Goal: Task Accomplishment & Management: Manage account settings

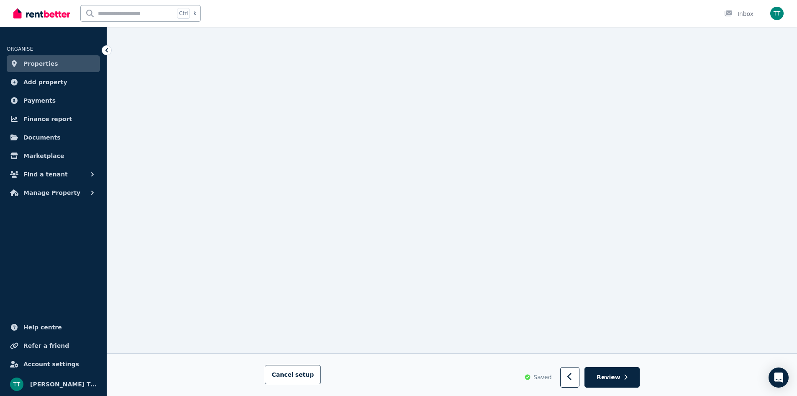
scroll to position [5442, 0]
click at [625, 378] on icon "button" at bounding box center [626, 377] width 4 height 6
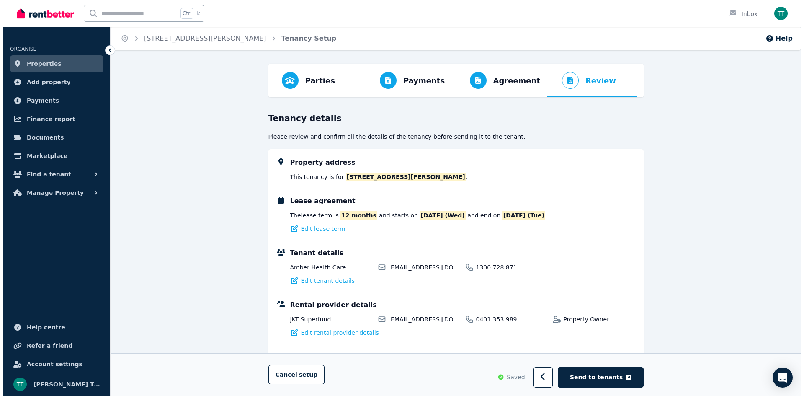
scroll to position [181, 0]
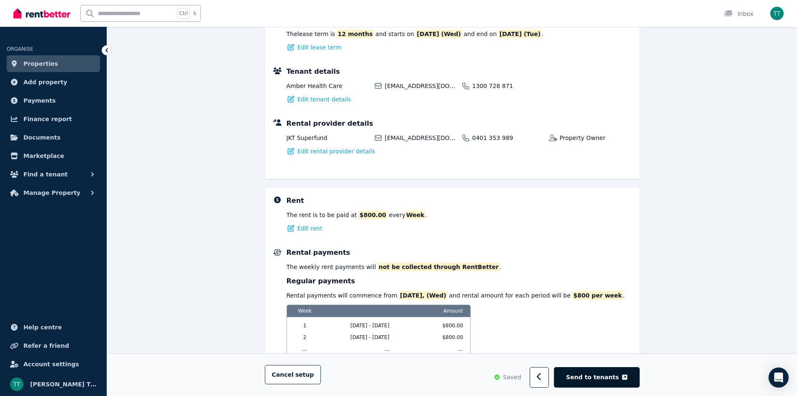
click at [594, 374] on span "Send to tenants" at bounding box center [592, 377] width 53 height 8
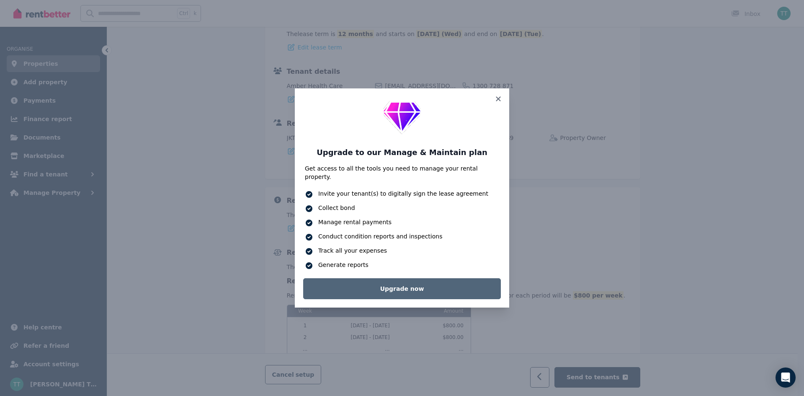
click at [440, 285] on link "Upgrade now" at bounding box center [402, 288] width 198 height 21
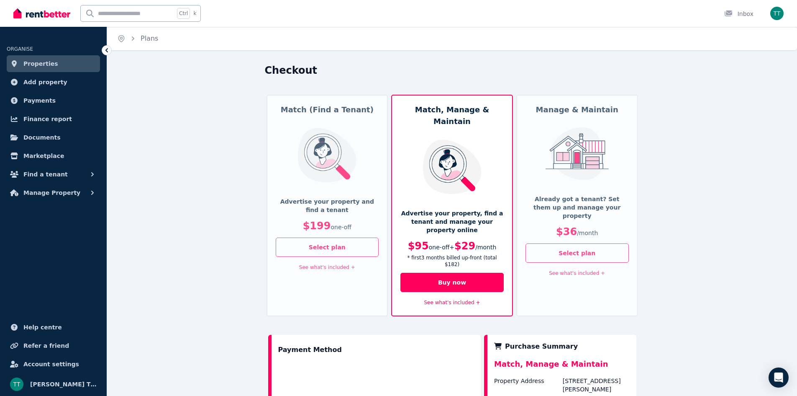
click at [574, 187] on div "Manage & Maintain Already got a tenant? Set them up and manage your property $3…" at bounding box center [578, 205] width 122 height 221
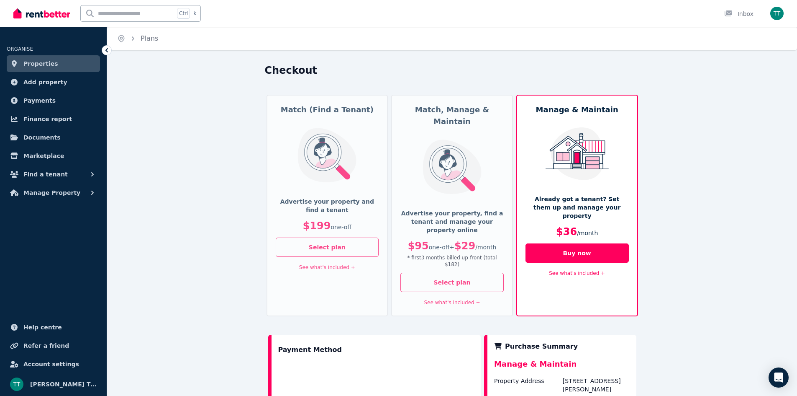
scroll to position [170, 0]
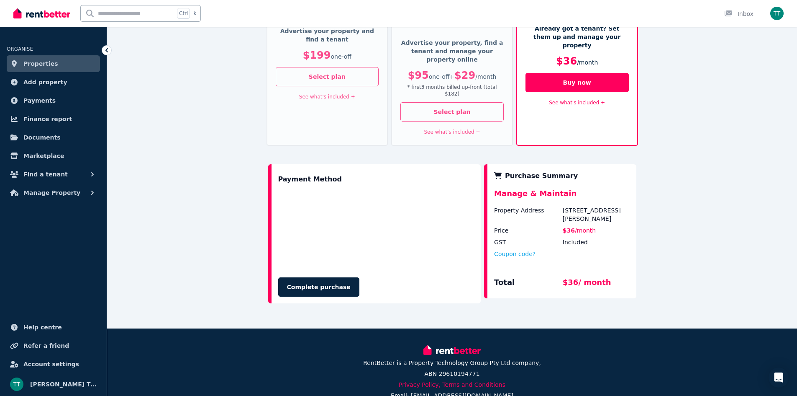
click at [578, 100] on link "See what's included +" at bounding box center [577, 103] width 56 height 6
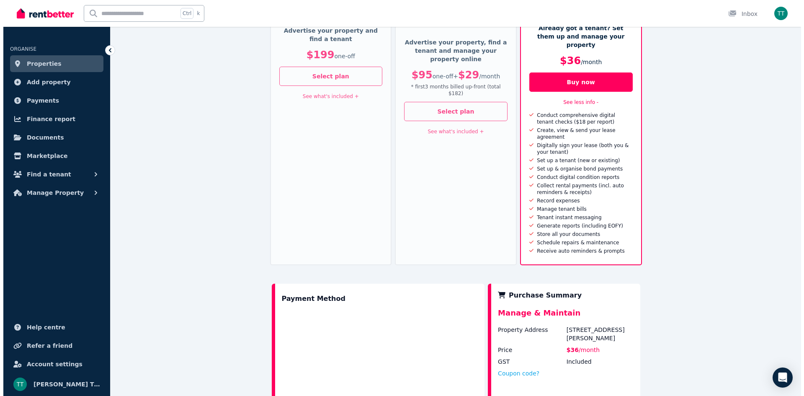
scroll to position [0, 0]
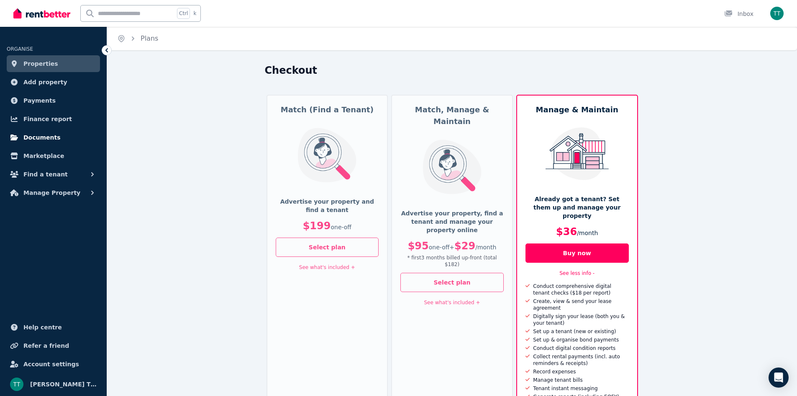
click at [46, 134] on span "Documents" at bounding box center [41, 137] width 37 height 10
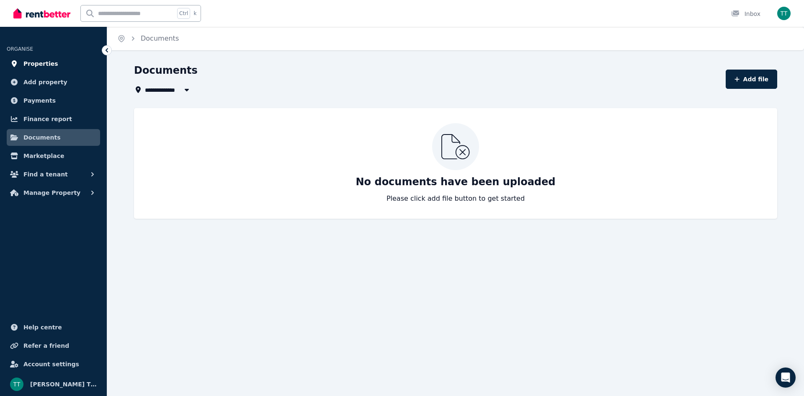
click at [41, 60] on span "Properties" at bounding box center [40, 64] width 35 height 10
